Goal: Information Seeking & Learning: Learn about a topic

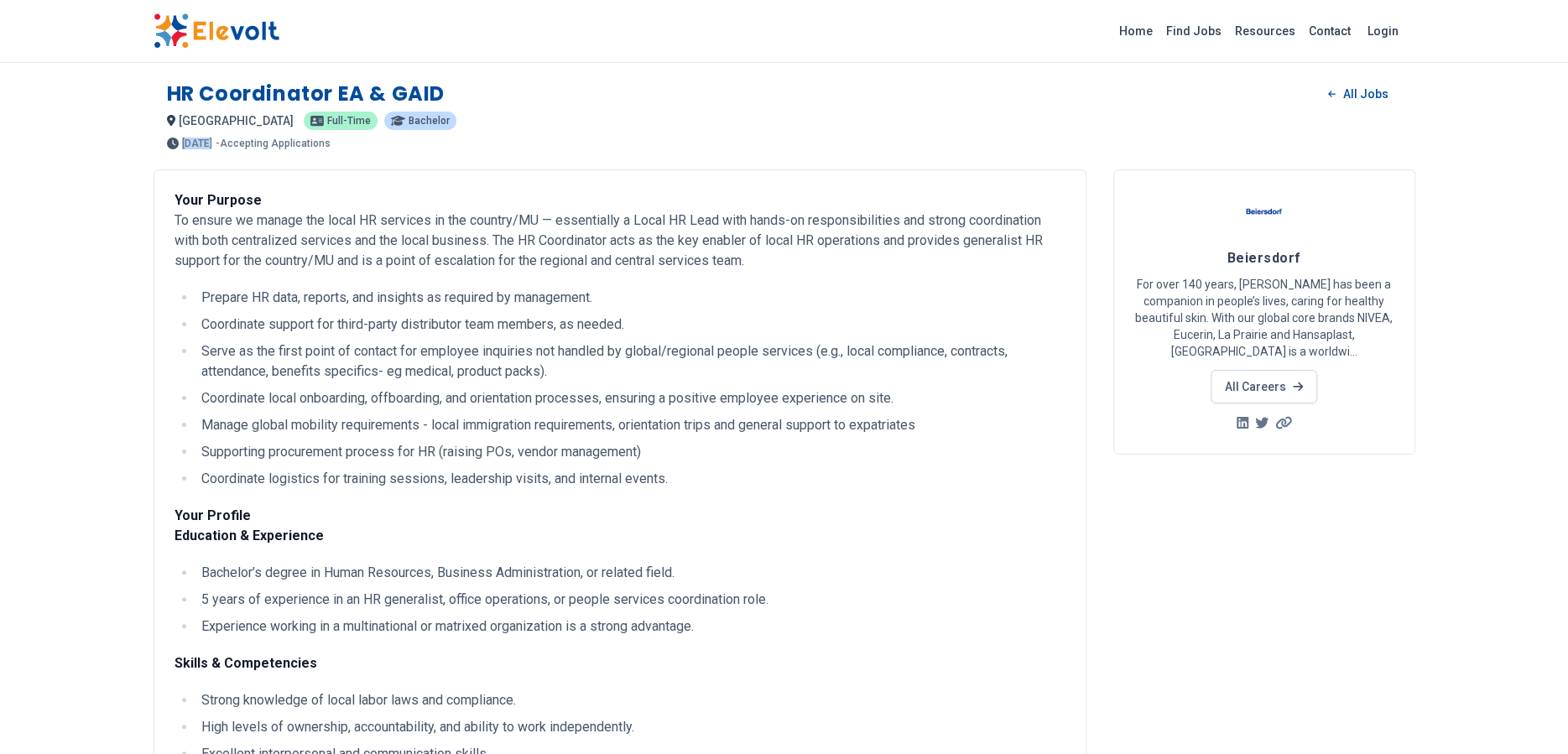
drag, startPoint x: 181, startPoint y: 139, endPoint x: 209, endPoint y: 144, distance: 28.4
click at [209, 144] on span "3 months ago" at bounding box center [196, 143] width 30 height 10
click at [257, 145] on p "- Accepting Applications" at bounding box center [272, 143] width 115 height 10
drag, startPoint x: 281, startPoint y: 143, endPoint x: 331, endPoint y: 143, distance: 50.0
click at [331, 143] on p "- Accepting Applications" at bounding box center [272, 143] width 115 height 10
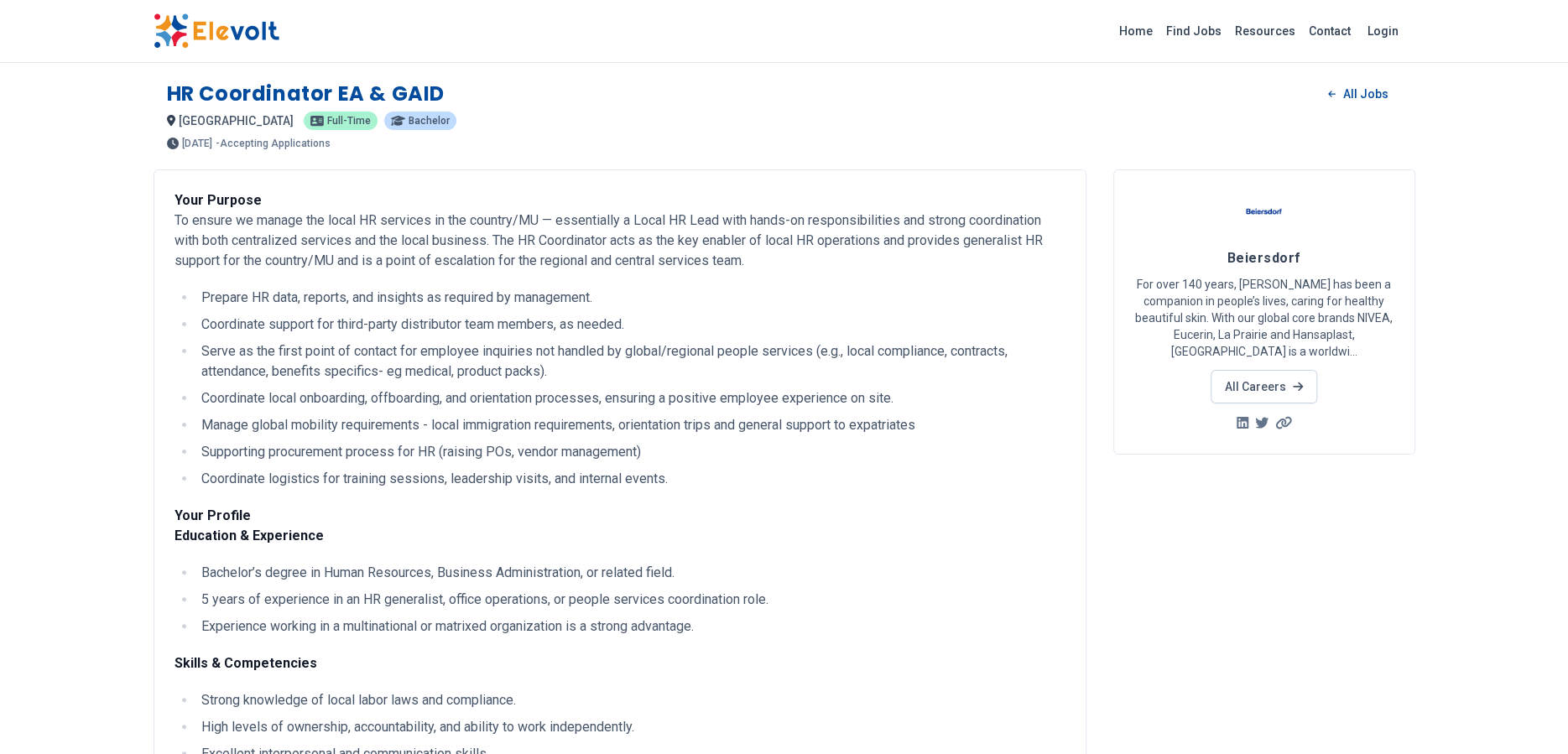
click at [331, 143] on p "- Accepting Applications" at bounding box center [272, 143] width 115 height 10
drag, startPoint x: 1173, startPoint y: 288, endPoint x: 1258, endPoint y: 285, distance: 85.1
click at [1258, 285] on p "For over 140 years, Beiersdorf has been a companion in people’s lives, caring f…" at bounding box center [1264, 318] width 260 height 84
click at [1280, 282] on p "For over 140 years, Beiersdorf has been a companion in people’s lives, caring f…" at bounding box center [1264, 318] width 260 height 84
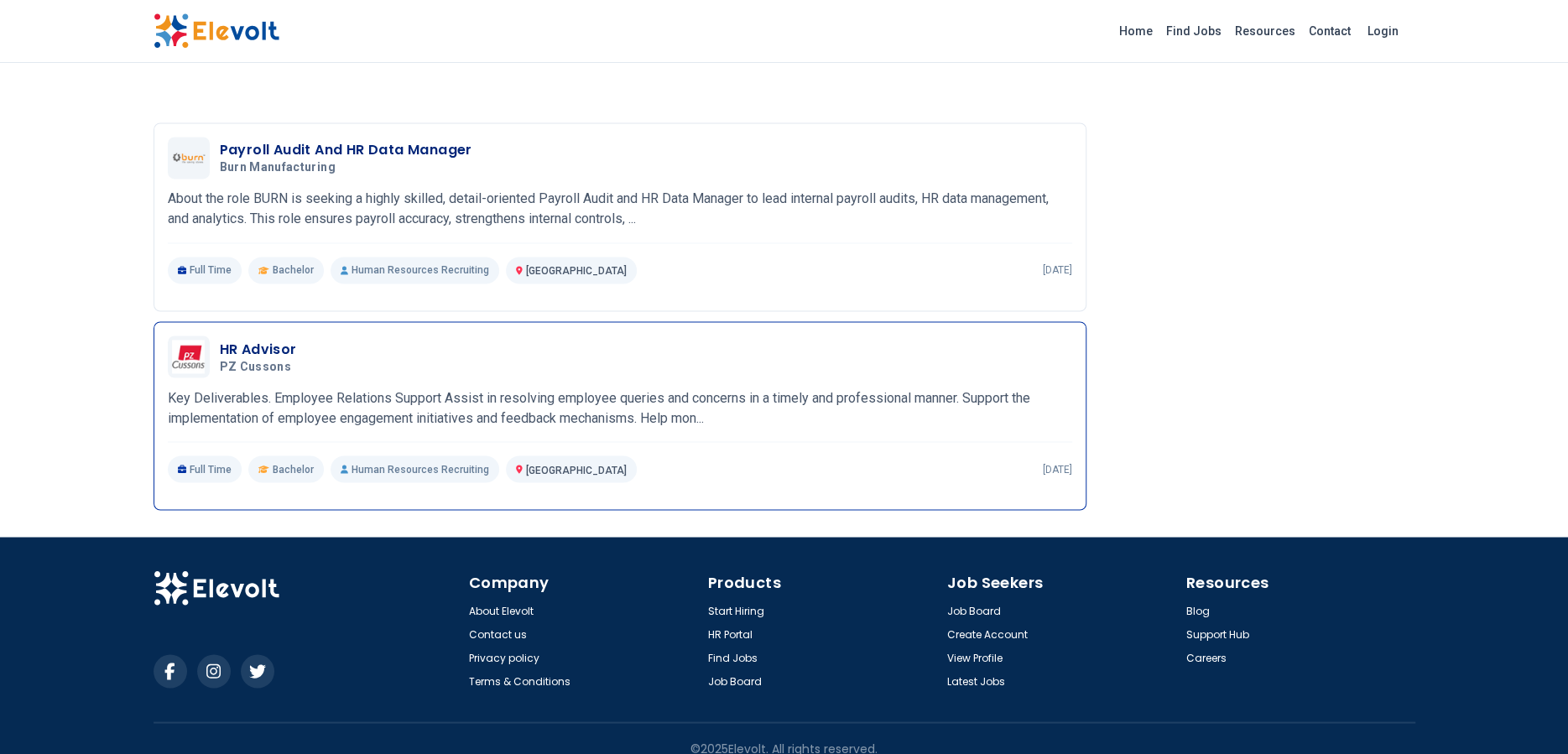
scroll to position [1802, 0]
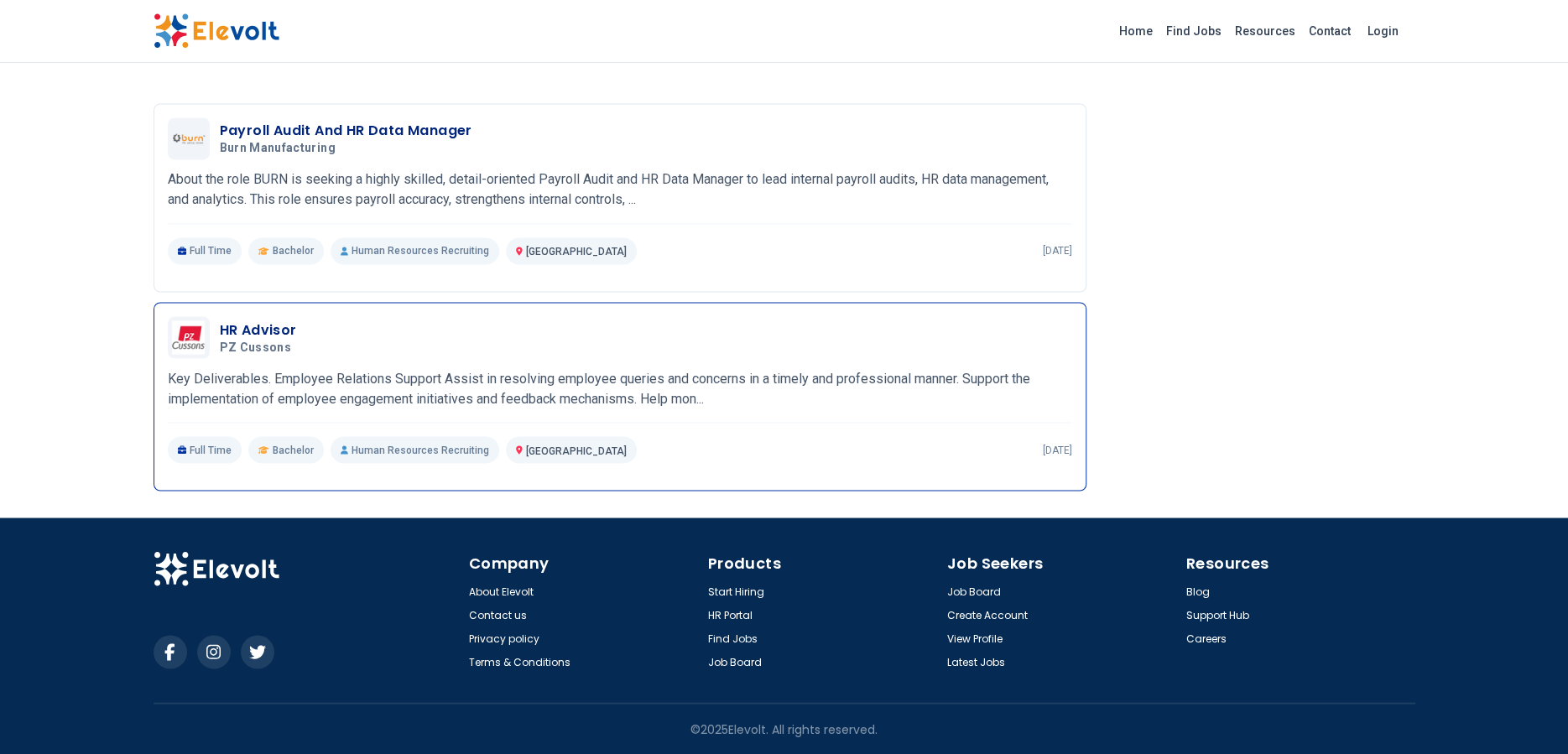
click at [235, 330] on h3 "HR Advisor" at bounding box center [259, 330] width 79 height 20
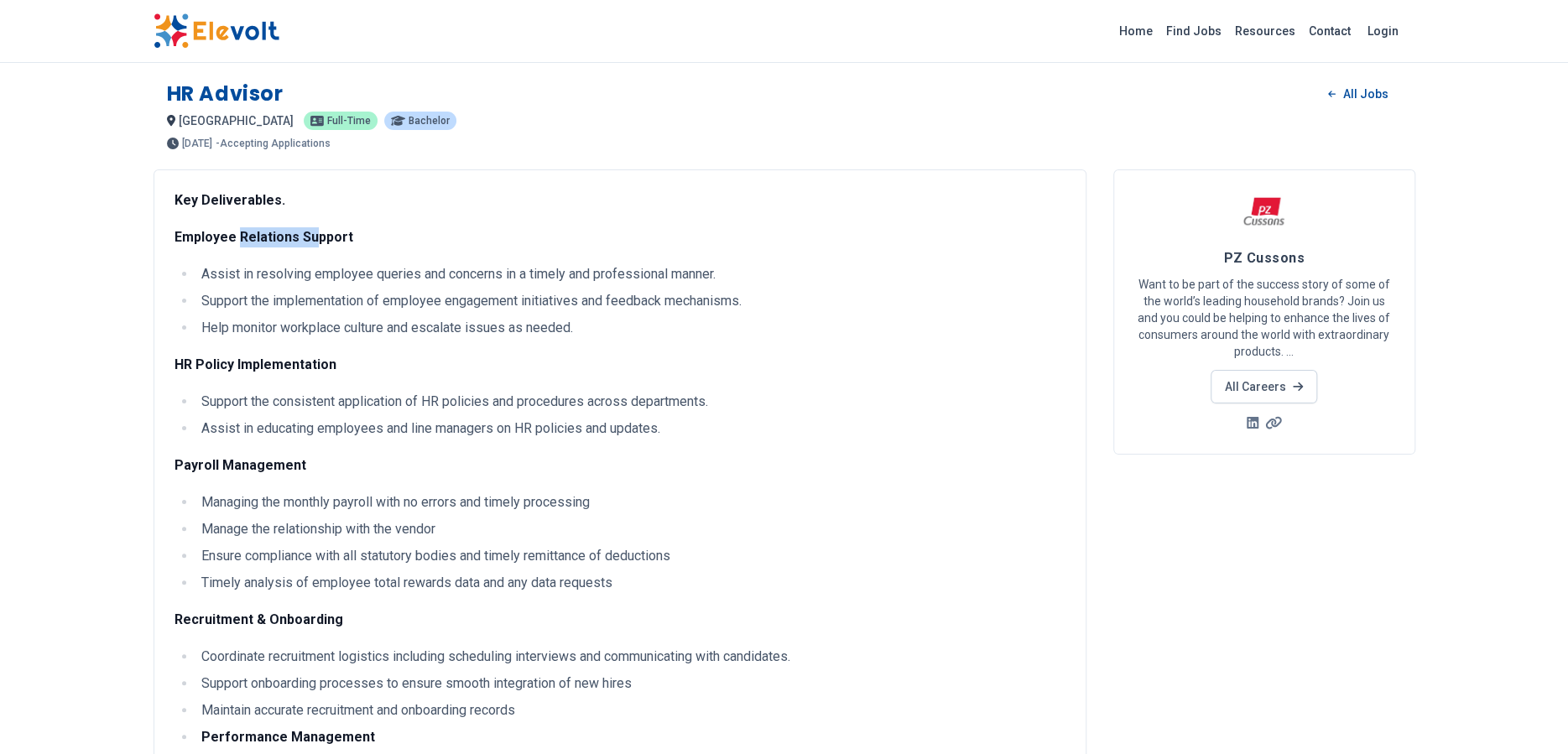
drag, startPoint x: 240, startPoint y: 243, endPoint x: 307, endPoint y: 241, distance: 67.0
click at [307, 241] on strong "Employee Relations Support" at bounding box center [263, 237] width 178 height 16
drag, startPoint x: 275, startPoint y: 316, endPoint x: 352, endPoint y: 318, distance: 77.0
click at [352, 318] on ul "Assist in resolving employee queries and concerns in a timely and professional …" at bounding box center [619, 301] width 891 height 73
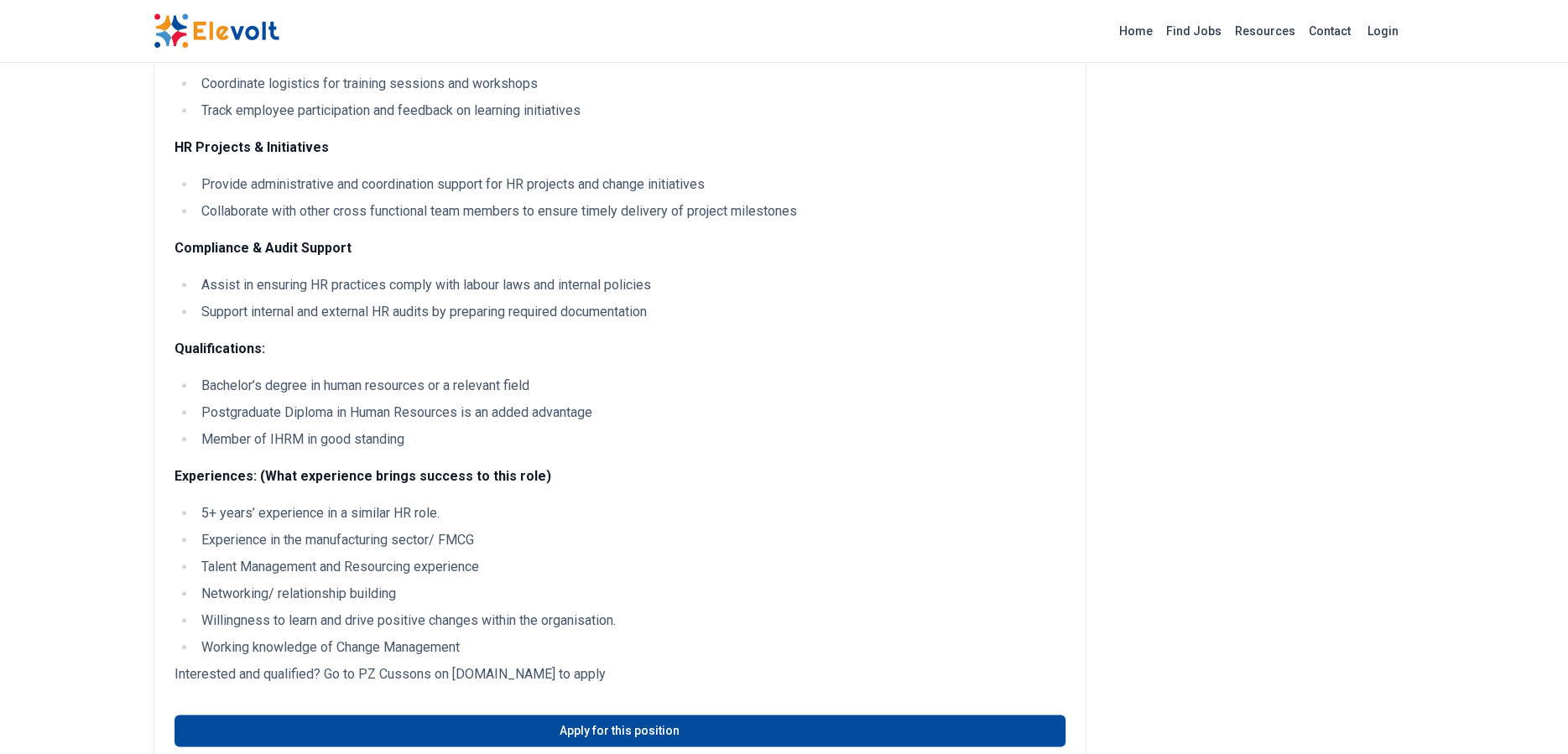
scroll to position [922, 0]
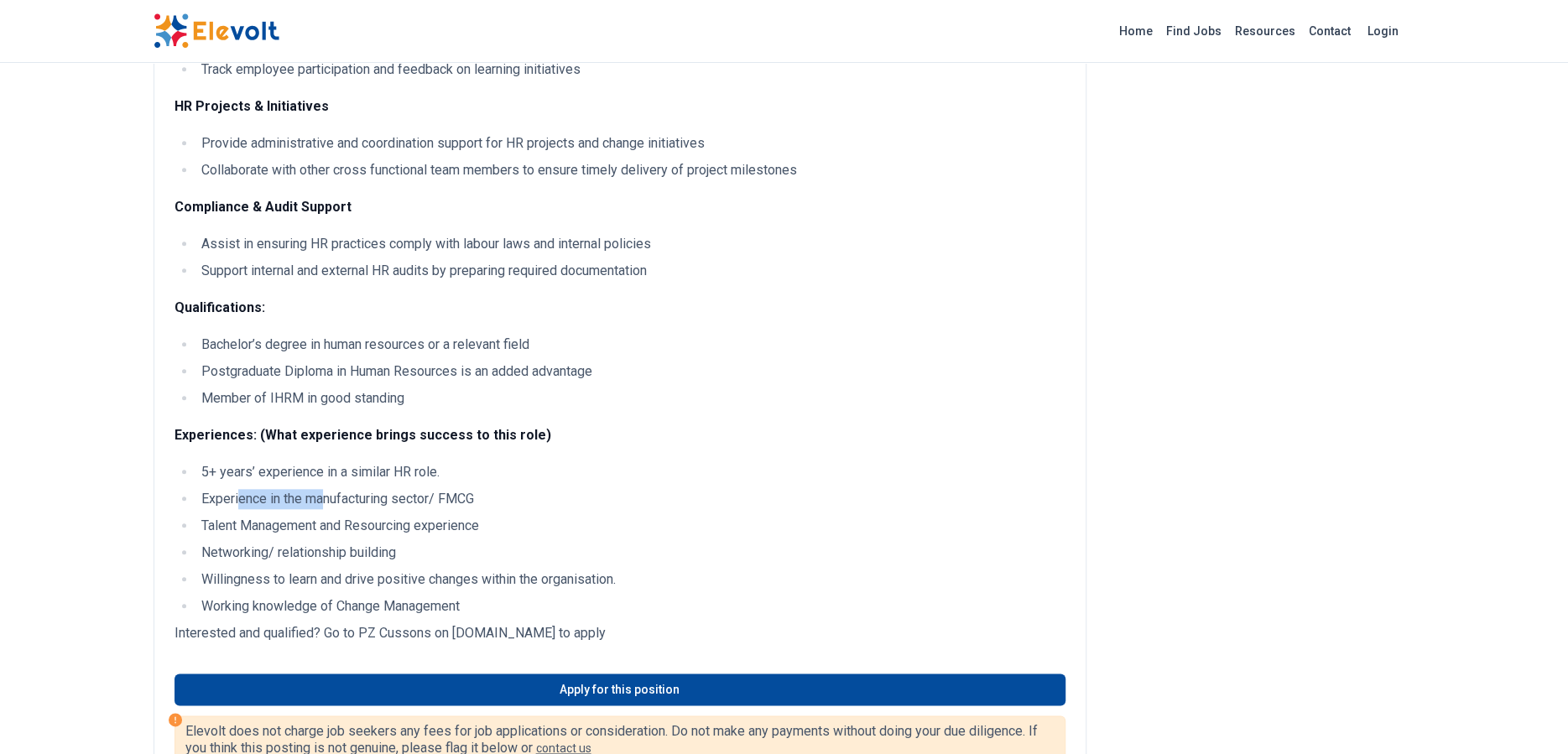
drag, startPoint x: 241, startPoint y: 494, endPoint x: 325, endPoint y: 500, distance: 84.2
click at [325, 500] on li "Experience in the manufacturing sector/ FMCG" at bounding box center [631, 500] width 869 height 20
drag, startPoint x: 237, startPoint y: 516, endPoint x: 290, endPoint y: 528, distance: 54.3
click at [290, 528] on li "Talent Management and Resourcing experience" at bounding box center [631, 526] width 869 height 20
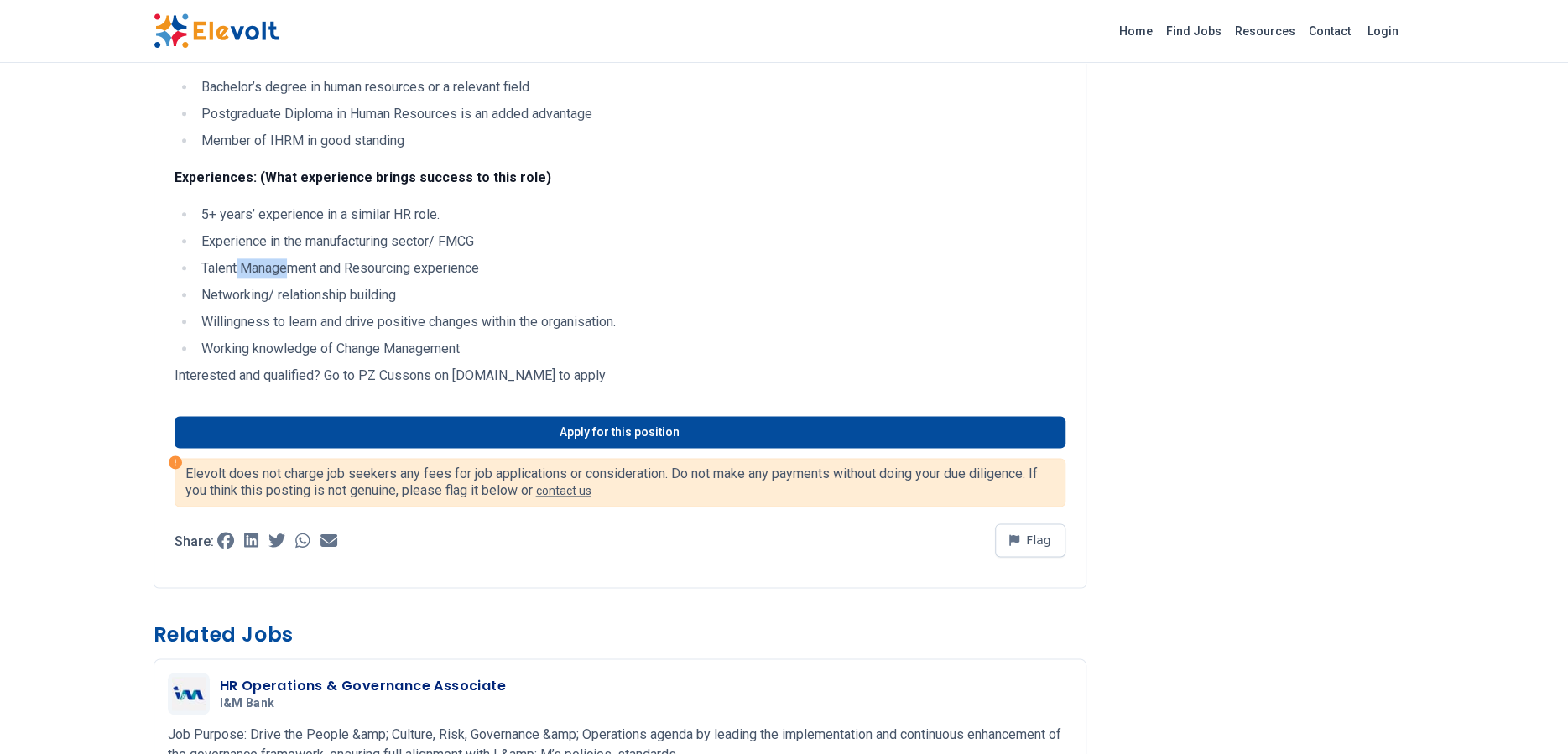
scroll to position [1258, 0]
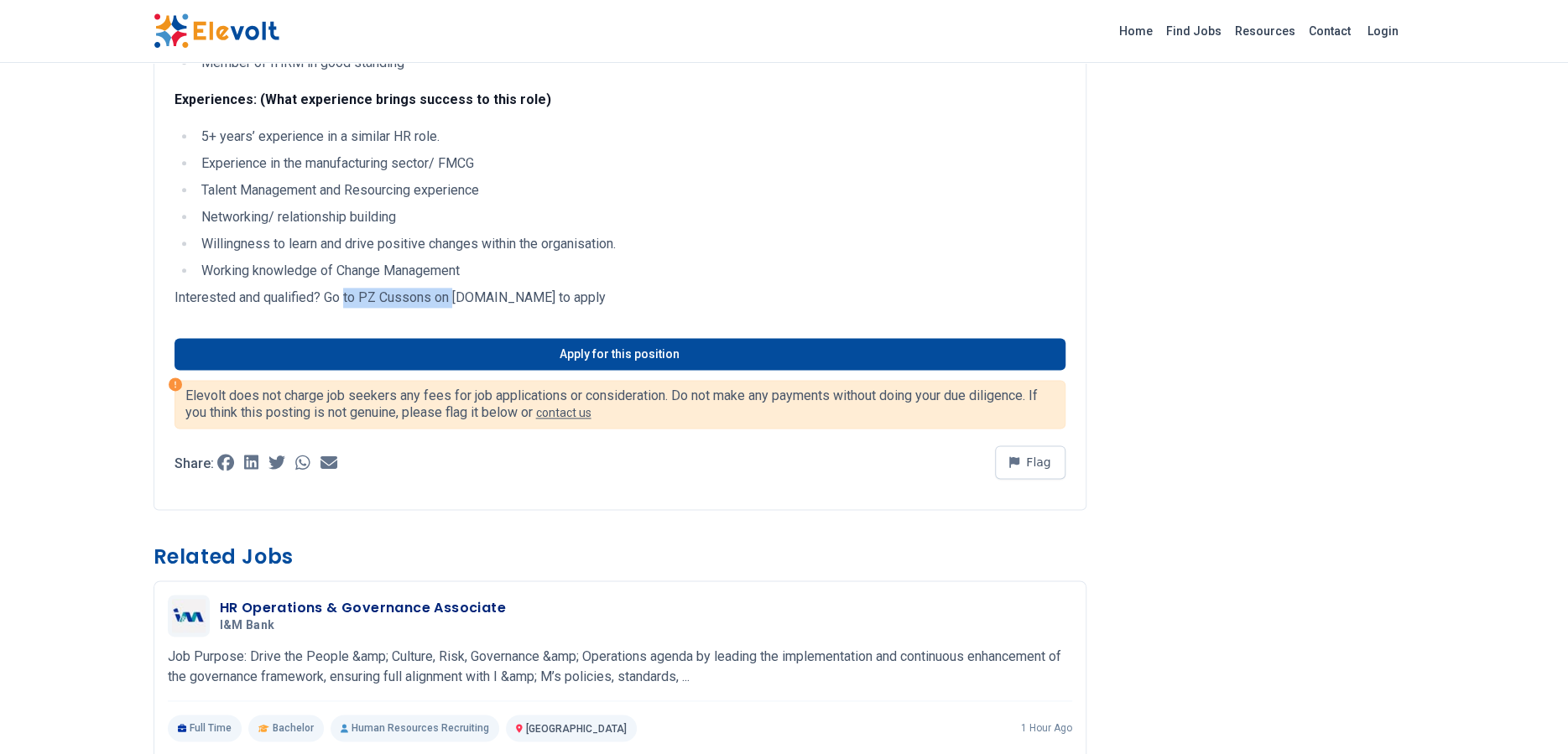
drag, startPoint x: 342, startPoint y: 293, endPoint x: 450, endPoint y: 297, distance: 108.1
click at [450, 297] on p "Interested and qualified? Go to PZ Cussons on [DOMAIN_NAME] to apply" at bounding box center [619, 298] width 891 height 20
click at [475, 297] on p "Interested and qualified? Go to PZ Cussons on [DOMAIN_NAME] to apply" at bounding box center [619, 298] width 891 height 20
drag, startPoint x: 522, startPoint y: 297, endPoint x: 601, endPoint y: 297, distance: 79.0
click at [523, 297] on p "Interested and qualified? Go to PZ Cussons on [DOMAIN_NAME] to apply" at bounding box center [619, 298] width 891 height 20
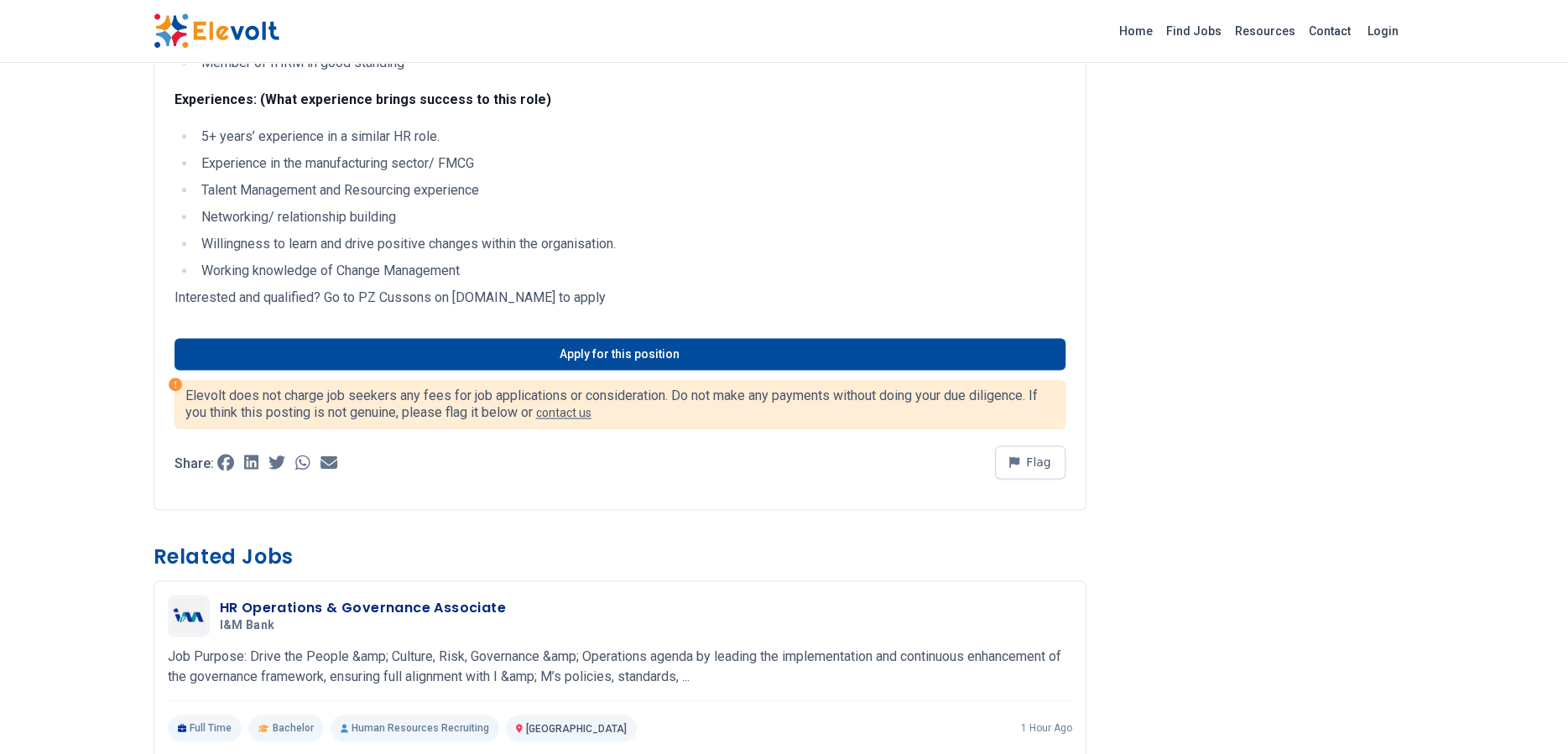
click at [602, 297] on p "Interested and qualified? Go to PZ Cussons on [DOMAIN_NAME] to apply" at bounding box center [619, 298] width 891 height 20
click at [636, 297] on p "Interested and qualified? Go to PZ Cussons on [DOMAIN_NAME] to apply" at bounding box center [619, 298] width 891 height 20
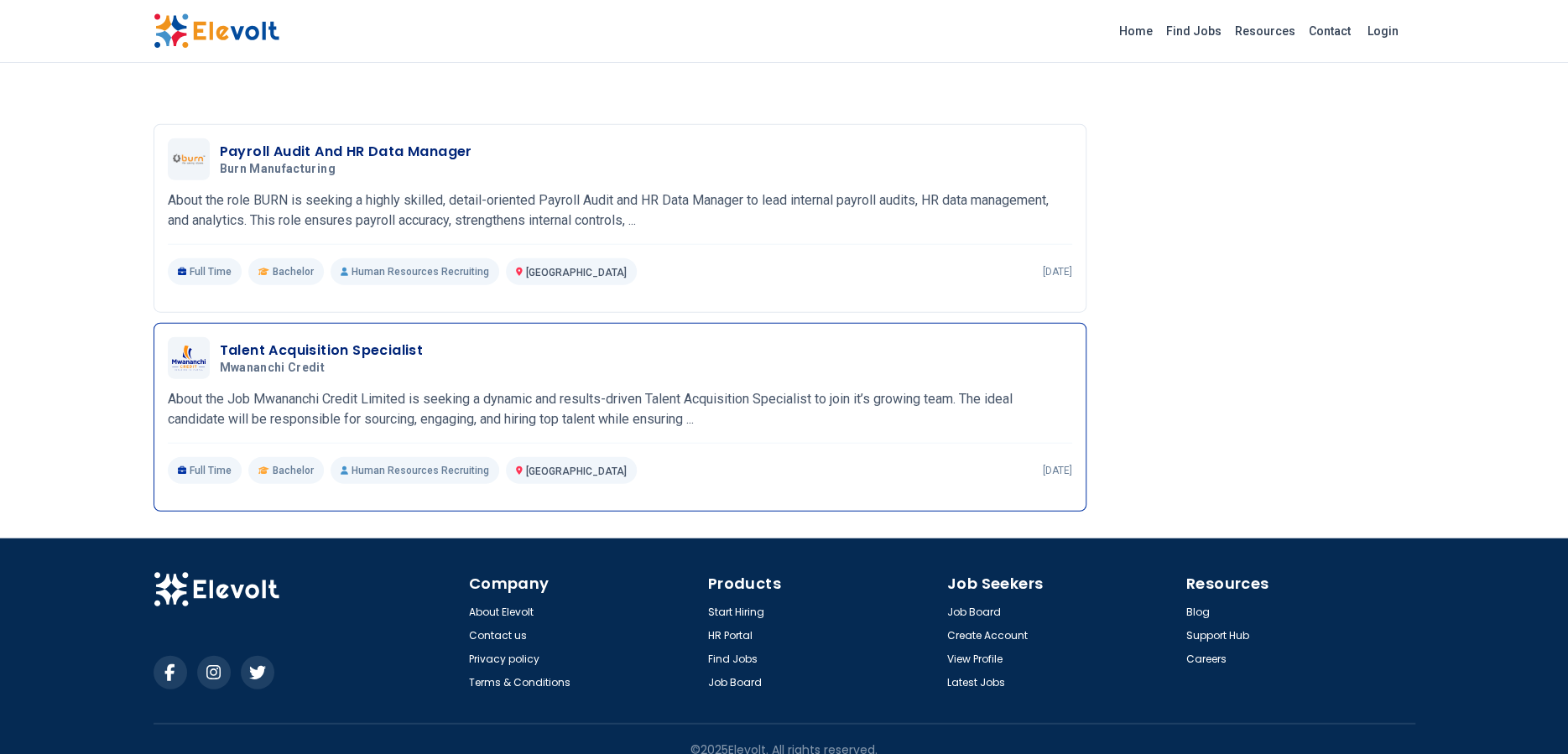
scroll to position [2575, 0]
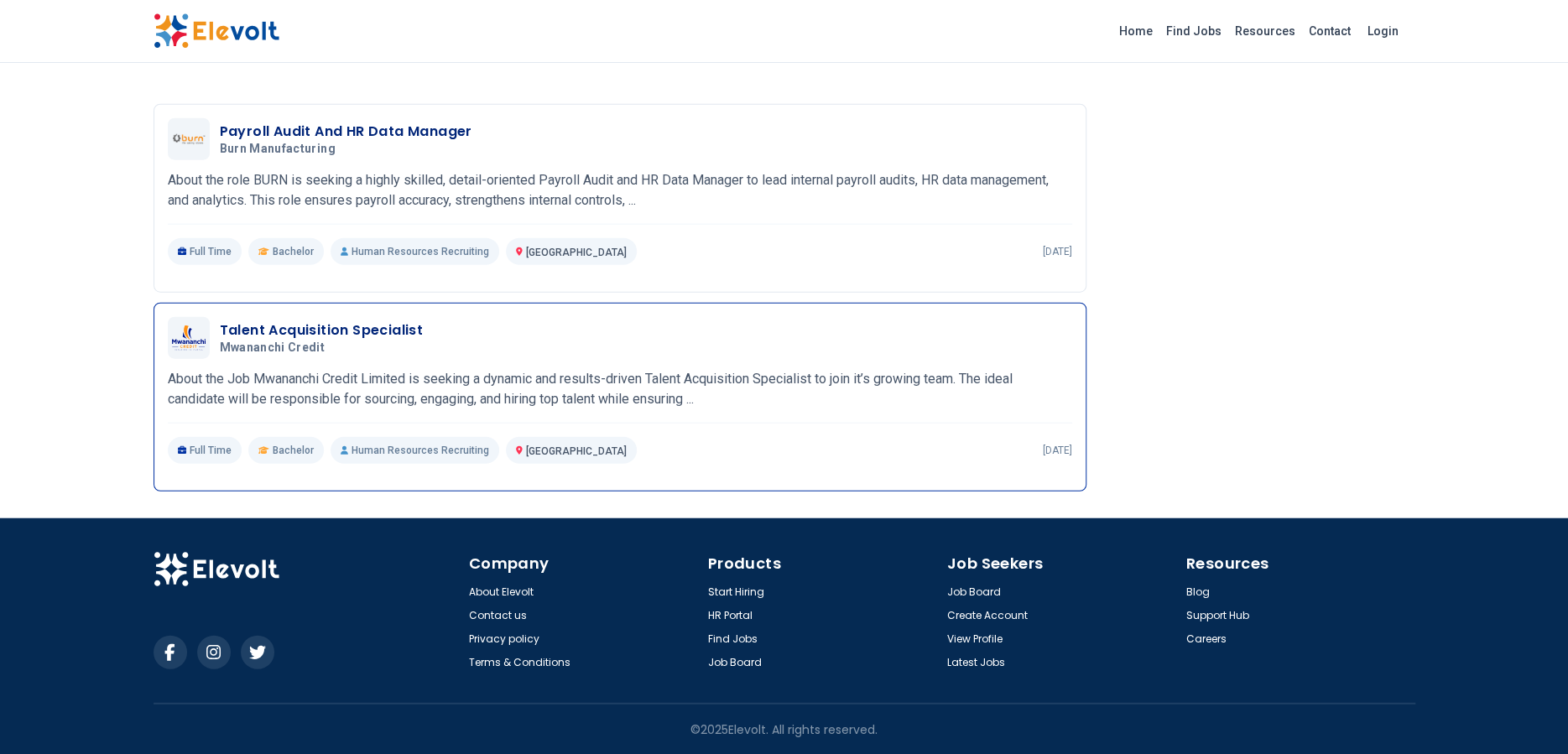
click at [336, 329] on h3 "Talent Acquisition Specialist" at bounding box center [321, 330] width 204 height 20
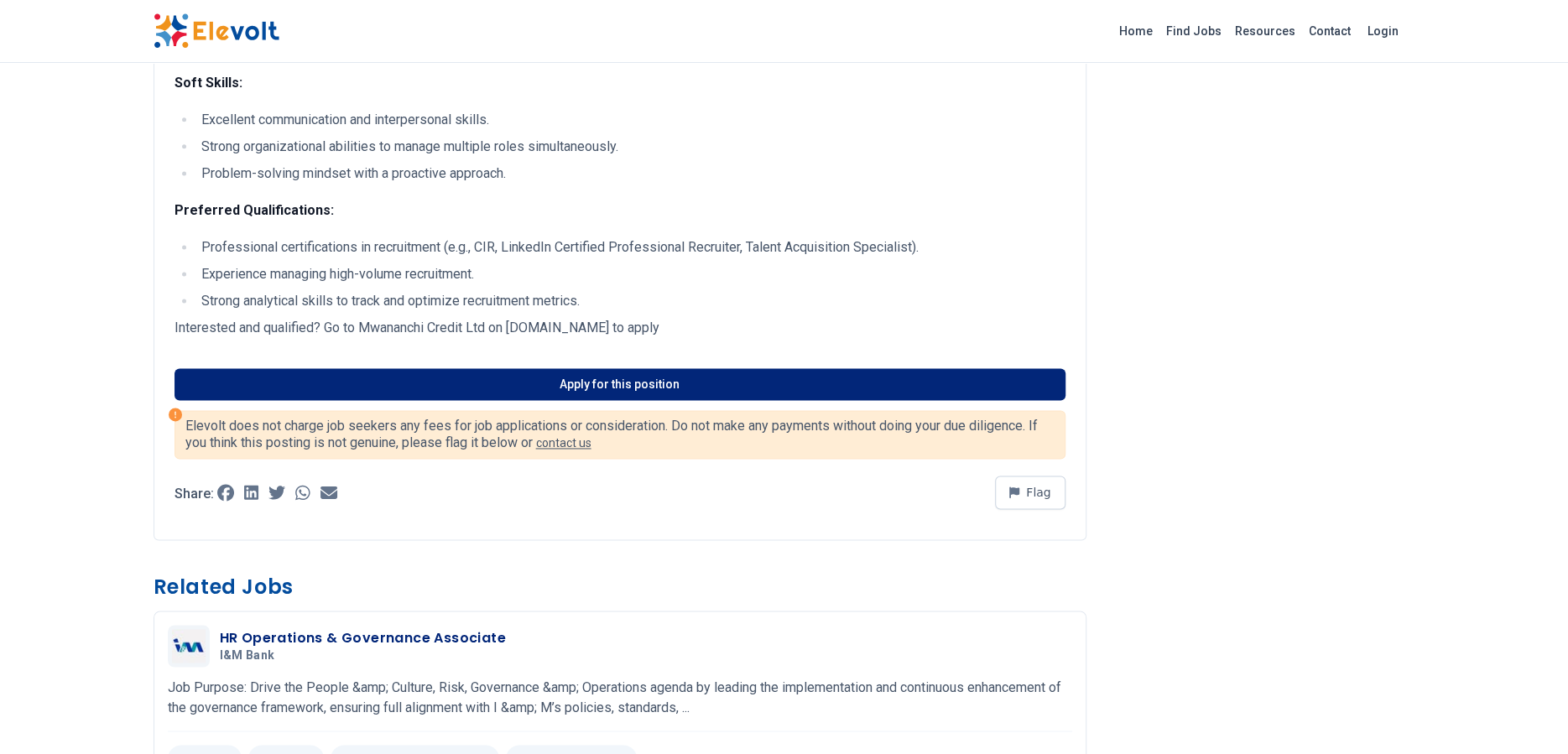
scroll to position [1677, 0]
